Goal: Task Accomplishment & Management: Use online tool/utility

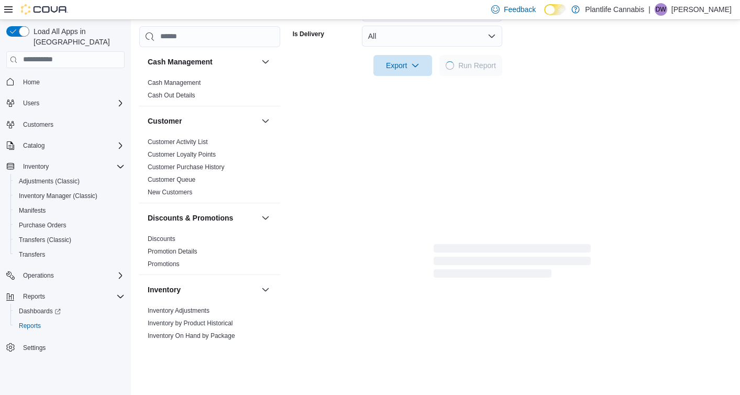
scroll to position [344, 0]
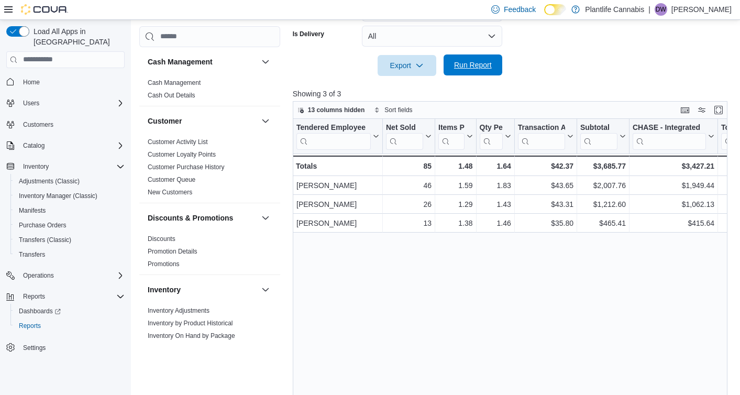
click at [458, 59] on span "Run Report" at bounding box center [473, 64] width 46 height 21
drag, startPoint x: 472, startPoint y: 62, endPoint x: 530, endPoint y: 67, distance: 58.9
click at [472, 62] on span "Run Report" at bounding box center [473, 65] width 38 height 10
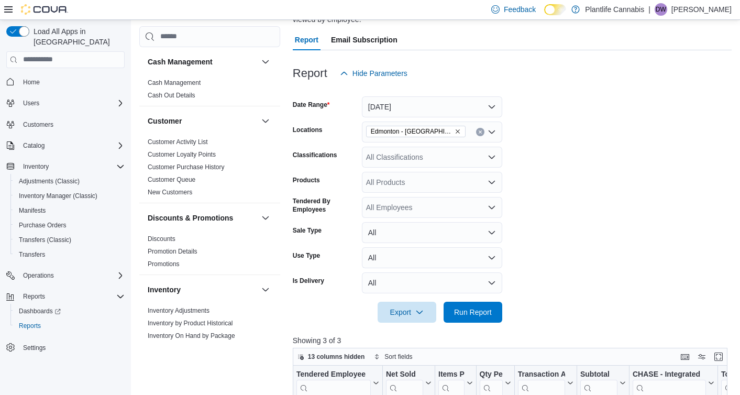
scroll to position [68, 0]
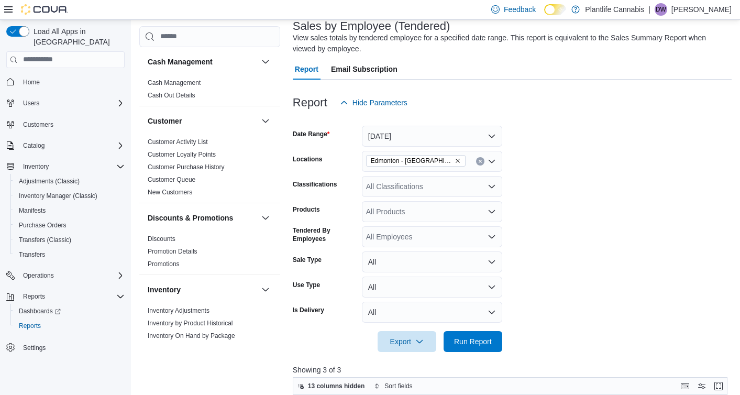
click at [429, 157] on span "Edmonton - [GEOGRAPHIC_DATA] Currents" at bounding box center [412, 161] width 82 height 10
click at [477, 123] on div at bounding box center [512, 119] width 439 height 13
click at [464, 132] on button "[DATE]" at bounding box center [432, 136] width 140 height 21
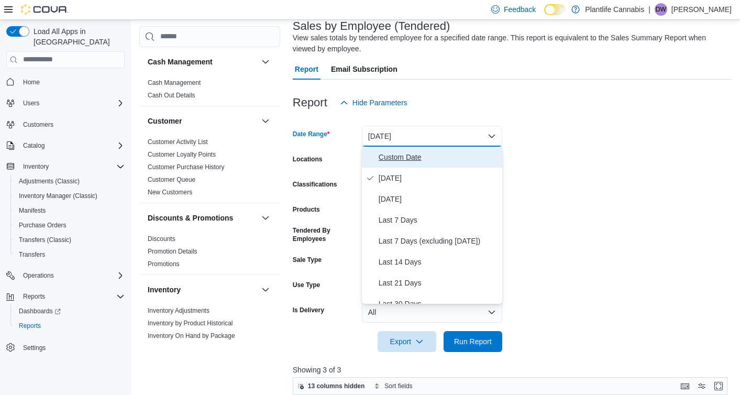
click at [442, 161] on span "Custom Date" at bounding box center [438, 157] width 119 height 13
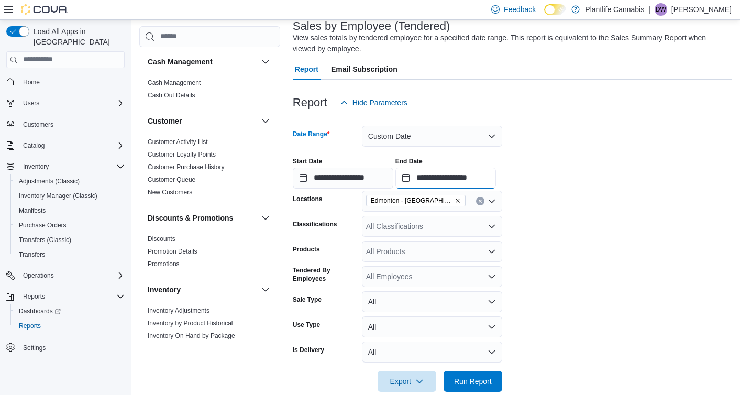
click at [424, 181] on input "**********" at bounding box center [446, 178] width 101 height 21
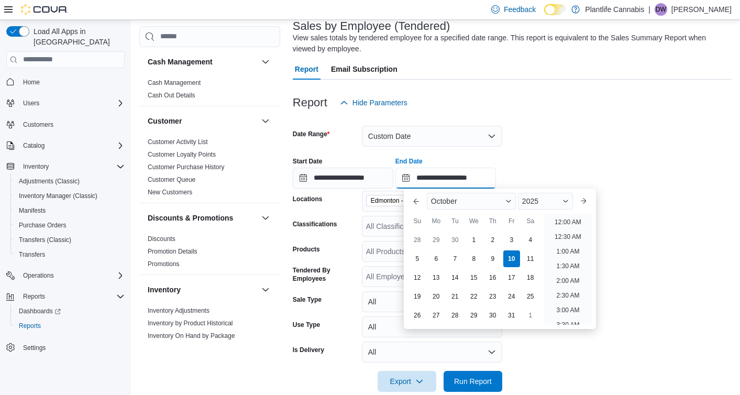
scroll to position [595, 0]
click at [445, 259] on div "6" at bounding box center [436, 258] width 18 height 18
type input "**********"
click at [460, 257] on div "7" at bounding box center [455, 258] width 18 height 18
type input "**********"
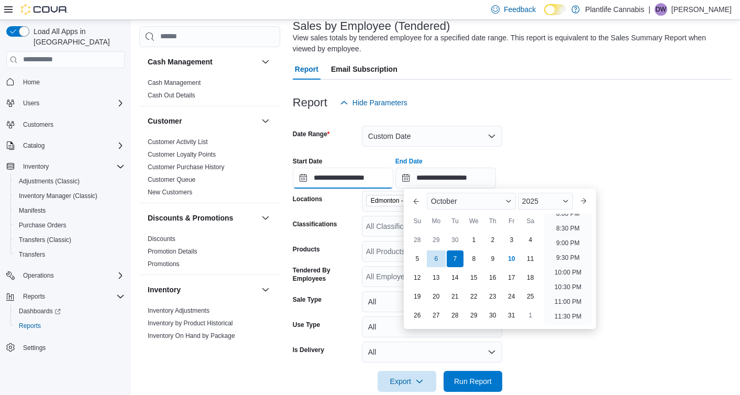
click at [318, 178] on input "**********" at bounding box center [343, 178] width 101 height 21
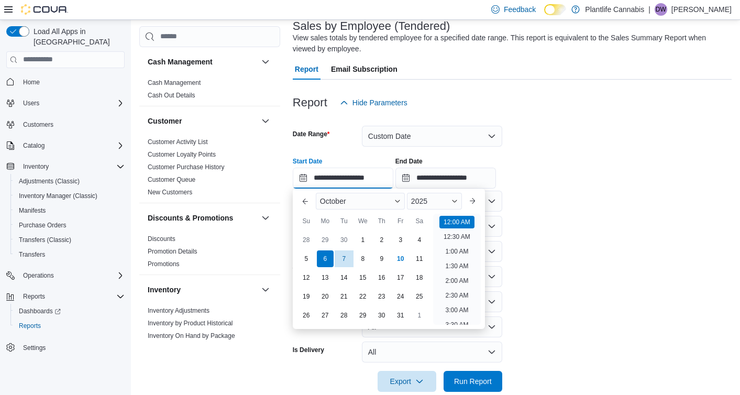
scroll to position [32, 0]
click at [337, 257] on div "7" at bounding box center [344, 258] width 17 height 17
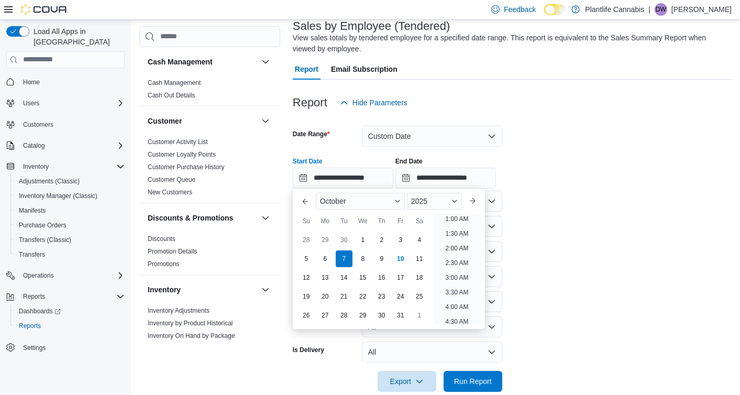
scroll to position [2, 0]
click at [572, 247] on form "**********" at bounding box center [512, 252] width 439 height 279
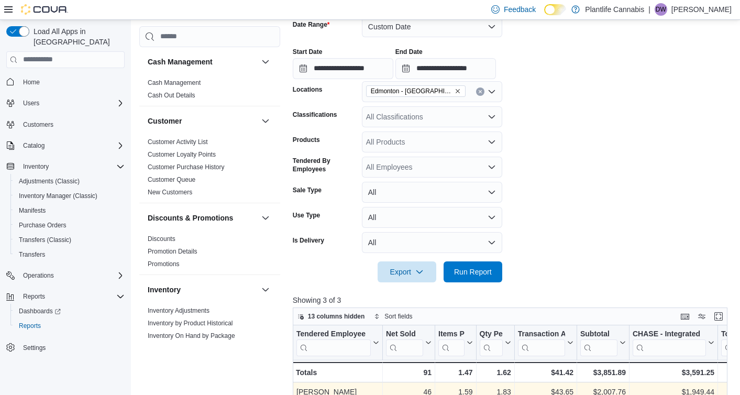
scroll to position [302, 0]
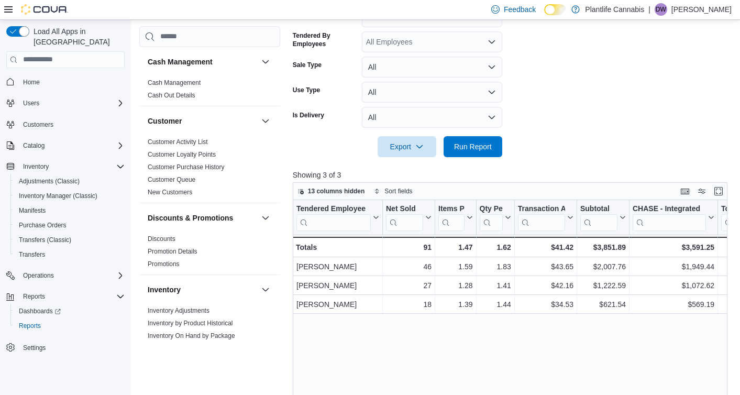
click at [490, 159] on div at bounding box center [512, 163] width 439 height 13
drag, startPoint x: 496, startPoint y: 155, endPoint x: 502, endPoint y: 161, distance: 8.5
click at [496, 155] on button "Run Report" at bounding box center [473, 146] width 59 height 21
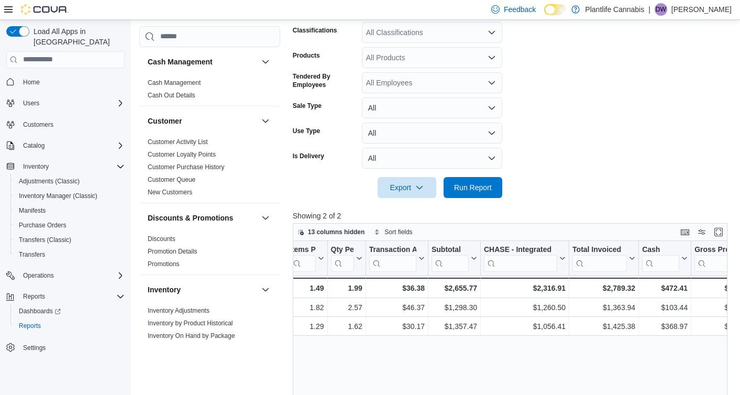
scroll to position [158, 0]
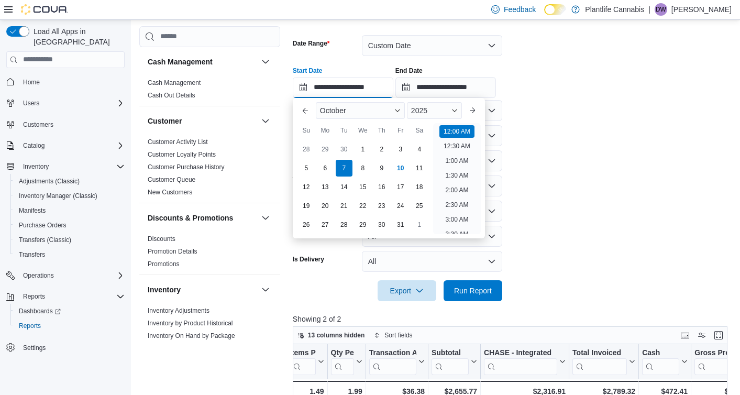
click at [348, 81] on input "**********" at bounding box center [343, 87] width 101 height 21
drag, startPoint x: 364, startPoint y: 168, endPoint x: 414, endPoint y: 202, distance: 60.4
click at [364, 168] on div "8" at bounding box center [363, 168] width 17 height 17
type input "**********"
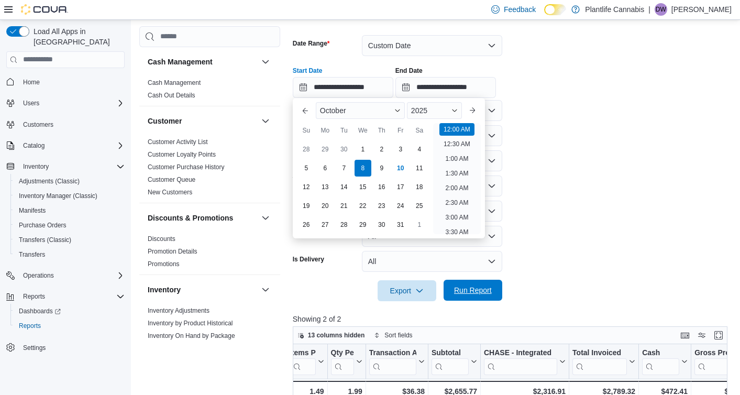
scroll to position [161, 0]
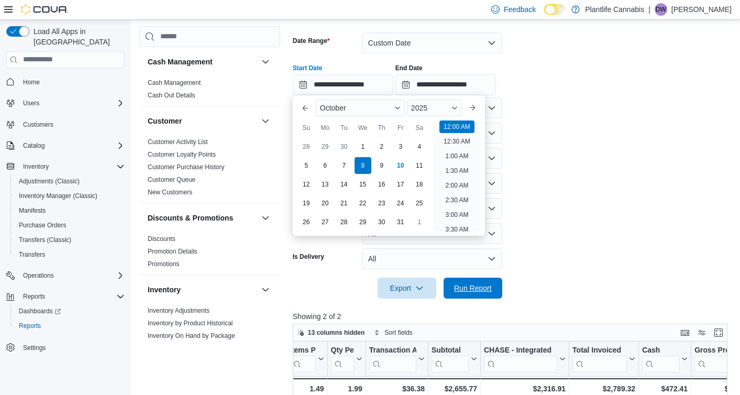
drag, startPoint x: 459, startPoint y: 284, endPoint x: 457, endPoint y: 243, distance: 40.9
click at [457, 284] on span "Run Report" at bounding box center [473, 288] width 38 height 10
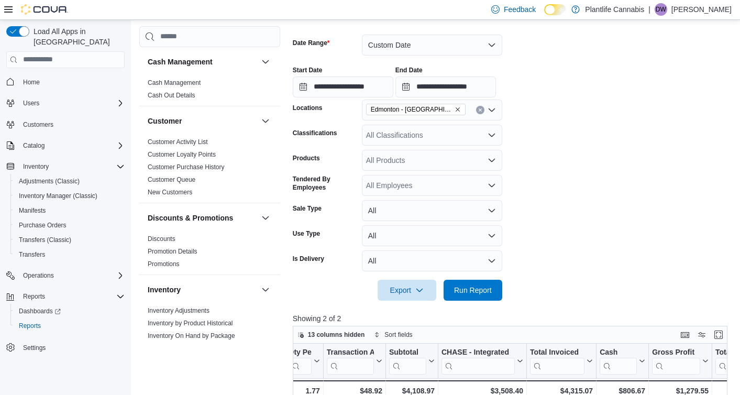
scroll to position [144, 0]
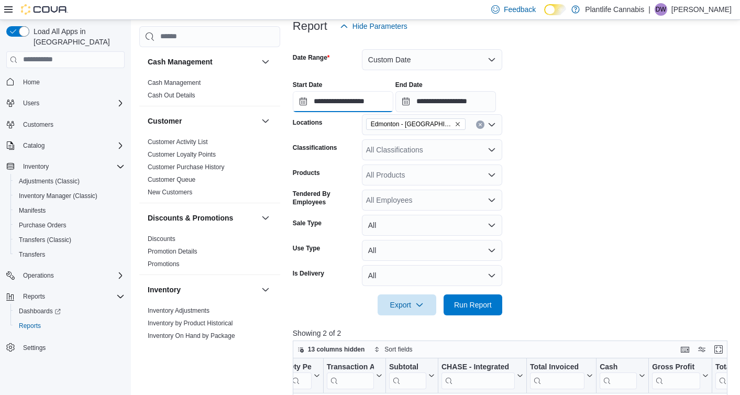
drag, startPoint x: 371, startPoint y: 101, endPoint x: 374, endPoint y: 111, distance: 10.3
click at [371, 101] on input "**********" at bounding box center [343, 101] width 101 height 21
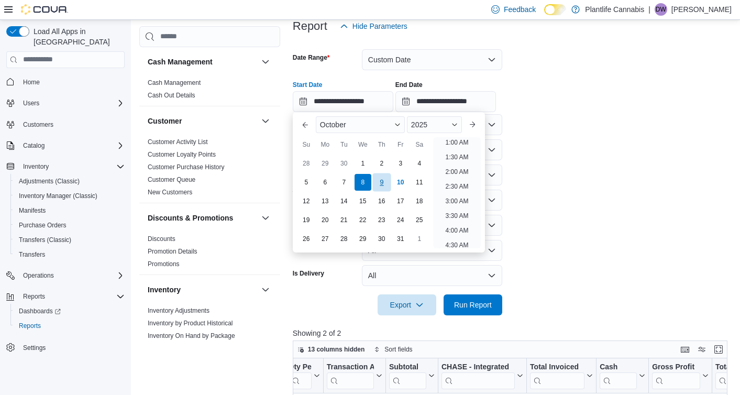
click at [390, 181] on div "9" at bounding box center [381, 182] width 18 height 18
type input "**********"
click at [480, 300] on span "Run Report" at bounding box center [473, 304] width 38 height 10
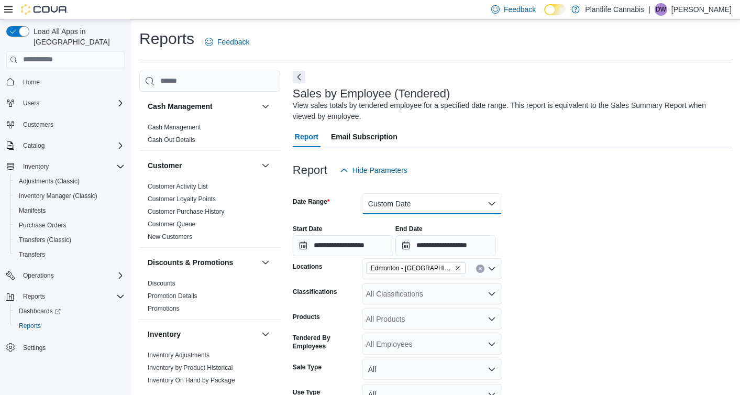
click at [412, 201] on button "Custom Date" at bounding box center [432, 203] width 140 height 21
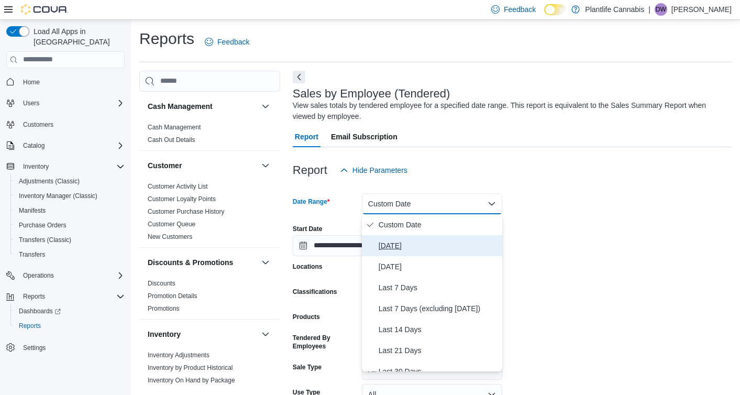
drag, startPoint x: 409, startPoint y: 241, endPoint x: 666, endPoint y: 201, distance: 259.8
click at [409, 241] on span "[DATE]" at bounding box center [438, 245] width 119 height 13
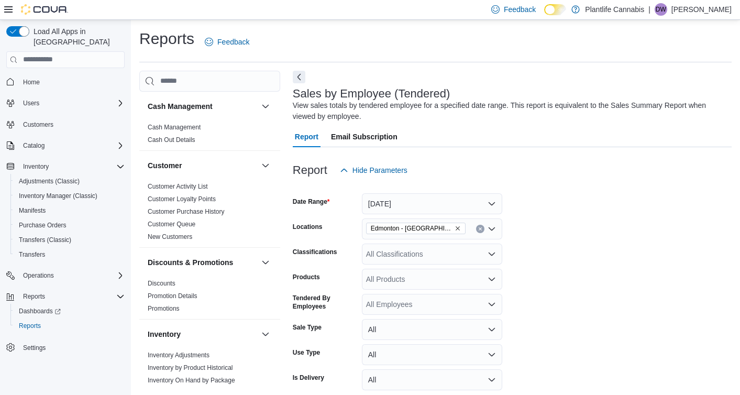
drag, startPoint x: 686, startPoint y: 201, endPoint x: 642, endPoint y: 209, distance: 44.6
click at [685, 202] on form "Date Range [DATE] Locations [GEOGRAPHIC_DATA] - [GEOGRAPHIC_DATA] Currents Clas…" at bounding box center [512, 300] width 439 height 239
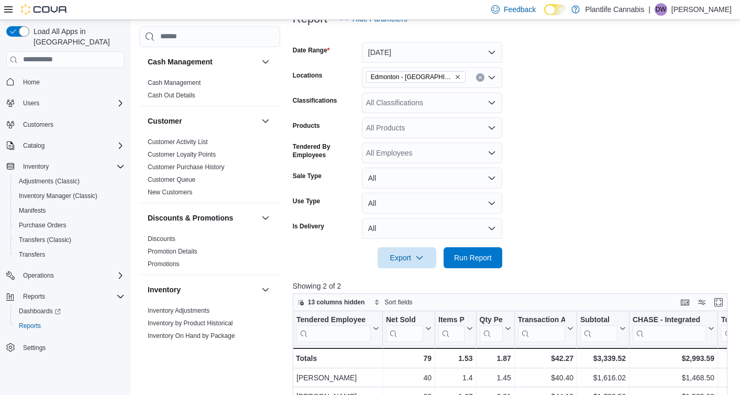
scroll to position [74, 0]
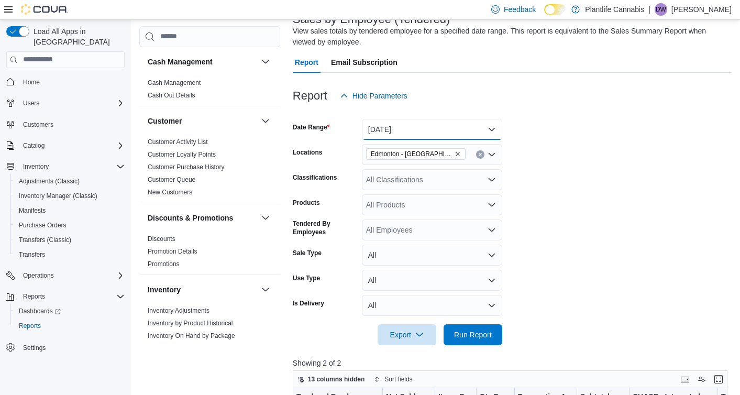
click at [414, 128] on button "[DATE]" at bounding box center [432, 129] width 140 height 21
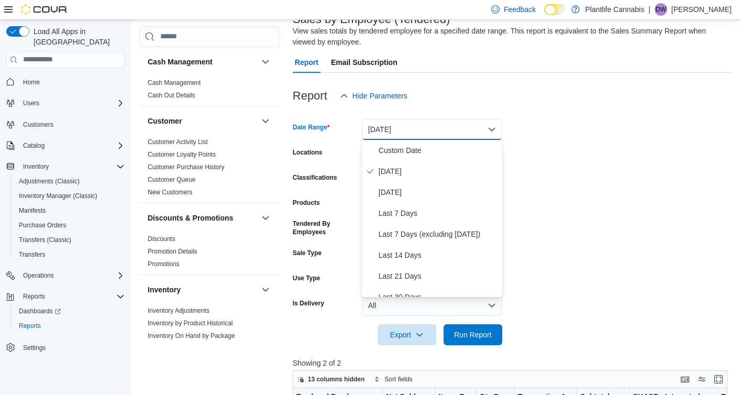
drag, startPoint x: 580, startPoint y: 165, endPoint x: 472, endPoint y: 309, distance: 180.4
click at [580, 165] on form "Date Range [DATE] Locations [GEOGRAPHIC_DATA] - [GEOGRAPHIC_DATA] Currents Clas…" at bounding box center [512, 225] width 439 height 239
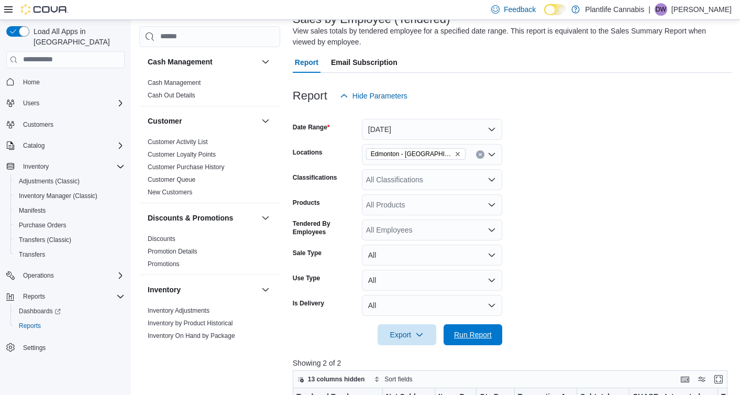
drag, startPoint x: 462, startPoint y: 330, endPoint x: 584, endPoint y: 237, distance: 153.3
click at [462, 330] on span "Run Report" at bounding box center [473, 335] width 38 height 10
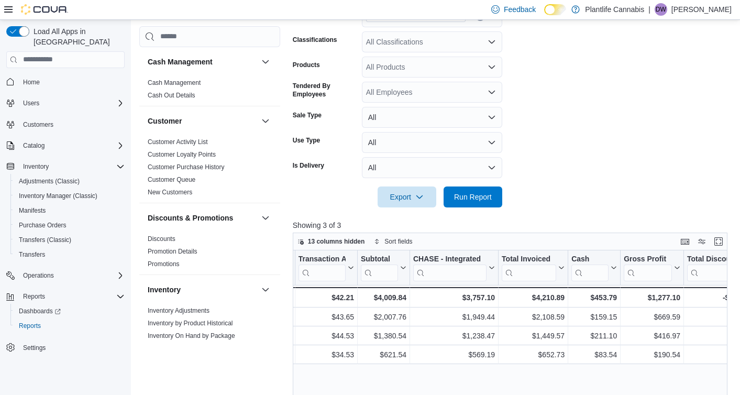
scroll to position [204, 0]
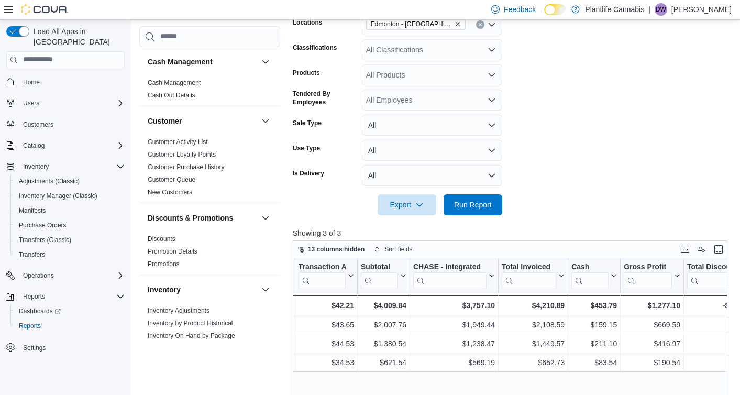
click at [399, 56] on div "All Classifications" at bounding box center [432, 49] width 140 height 21
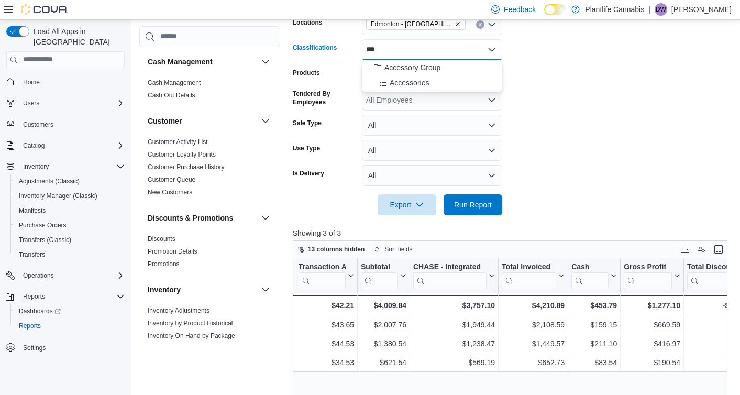
type input "***"
click at [405, 63] on span "Accessory Group" at bounding box center [413, 67] width 56 height 10
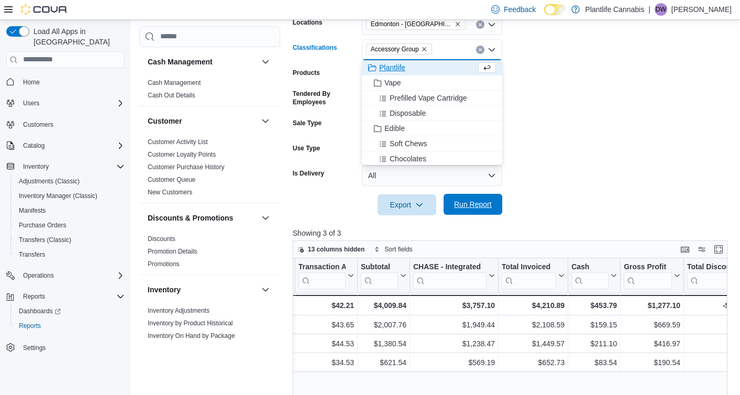
click at [464, 200] on span "Run Report" at bounding box center [473, 204] width 38 height 10
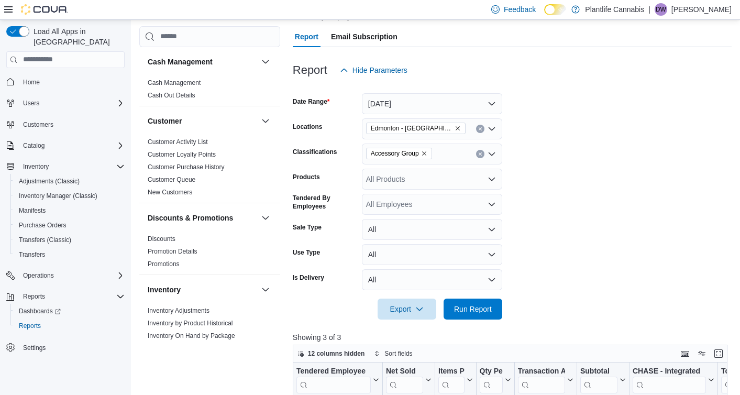
scroll to position [84, 0]
